Goal: Check status: Check status

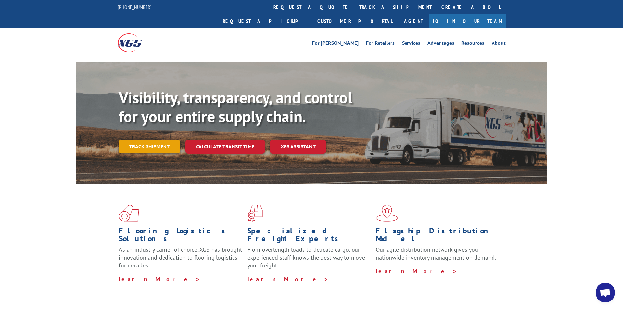
click at [159, 140] on link "Track shipment" at bounding box center [149, 147] width 61 height 14
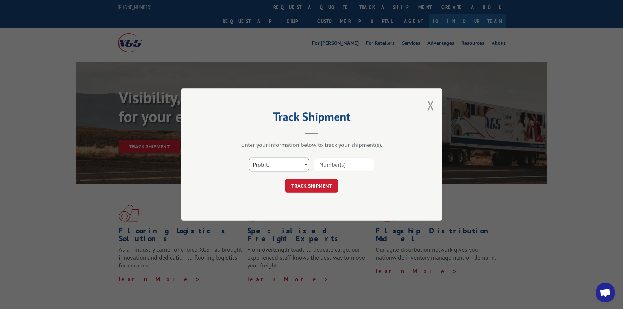
click at [291, 166] on select "Select category... Probill BOL PO" at bounding box center [279, 165] width 60 height 14
click at [290, 161] on select "Select category... Probill BOL PO" at bounding box center [279, 165] width 60 height 14
click at [297, 166] on select "Select category... Probill BOL PO" at bounding box center [279, 165] width 60 height 14
select select "bol"
click at [249, 158] on select "Select category... Probill BOL PO" at bounding box center [279, 165] width 60 height 14
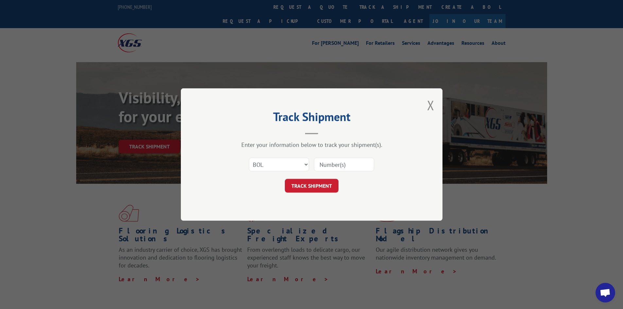
click at [330, 163] on input at bounding box center [344, 165] width 60 height 14
drag, startPoint x: 330, startPoint y: 163, endPoint x: 318, endPoint y: 166, distance: 12.3
paste input "6200042169"
type input "6200042169"
click at [312, 184] on button "TRACK SHIPMENT" at bounding box center [312, 186] width 54 height 14
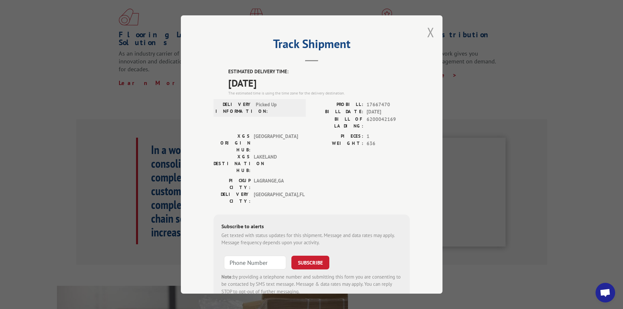
click at [427, 37] on button "Close modal" at bounding box center [430, 32] width 7 height 17
